Goal: Navigation & Orientation: Find specific page/section

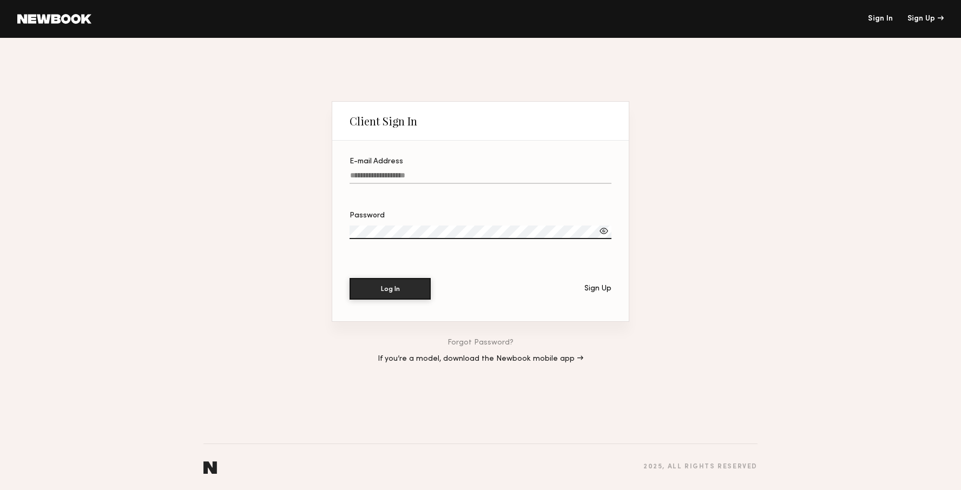
click at [461, 172] on input "E-mail Address" at bounding box center [481, 178] width 262 height 12
click at [446, 173] on input "E-mail Address" at bounding box center [481, 178] width 262 height 12
type input "**********"
click at [350, 278] on button "Log In" at bounding box center [390, 289] width 81 height 22
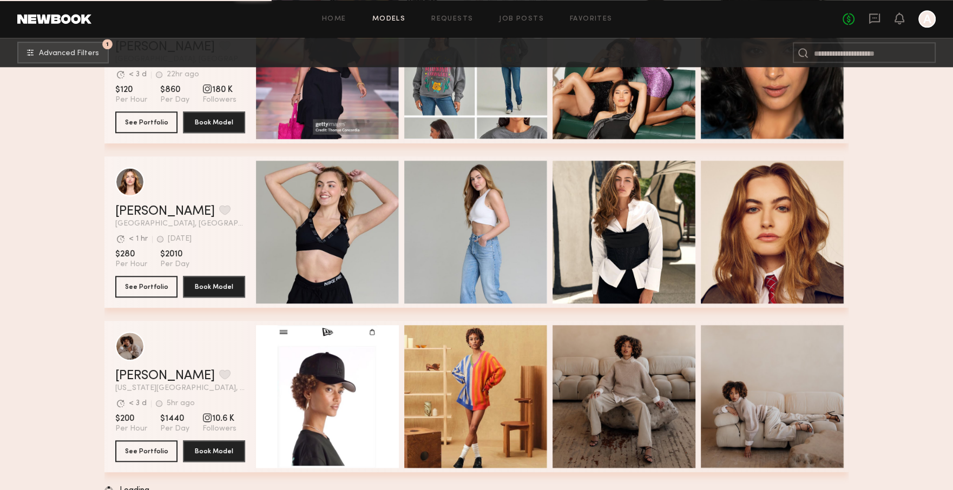
scroll to position [15586, 0]
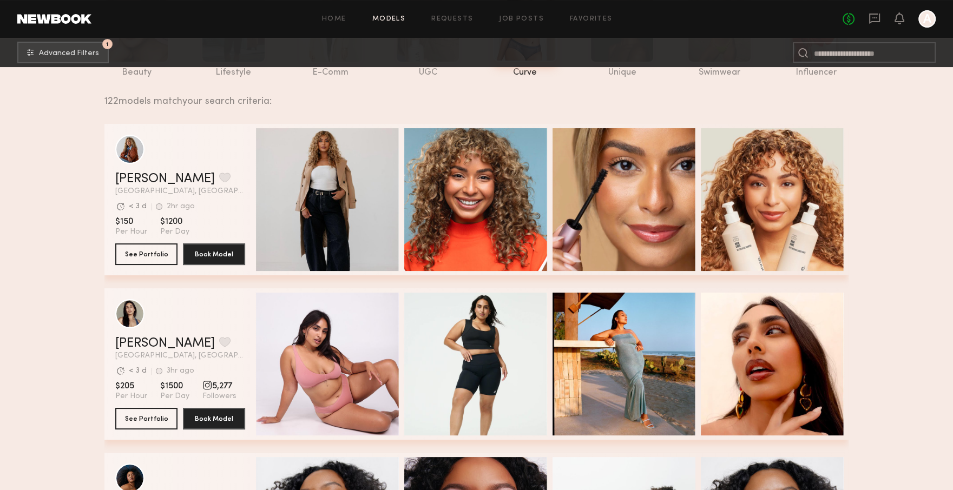
scroll to position [162, 0]
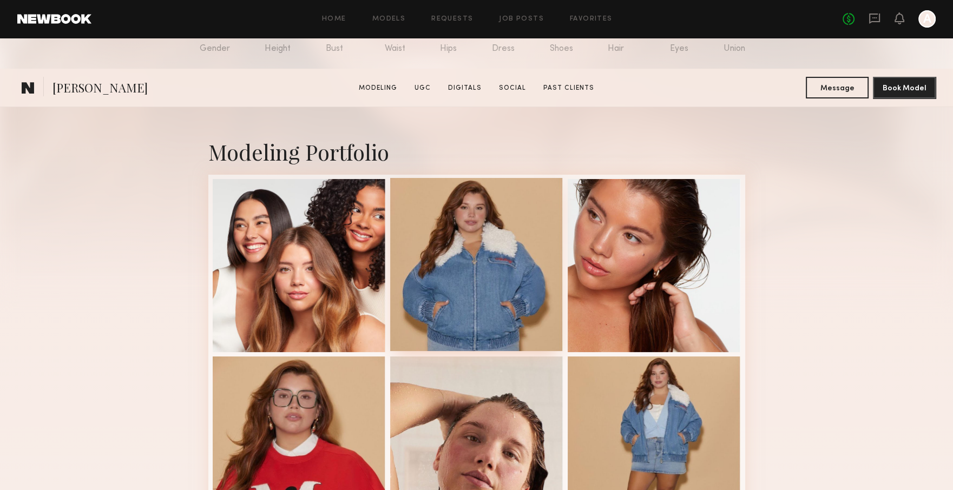
scroll to position [325, 0]
